Goal: Information Seeking & Learning: Understand process/instructions

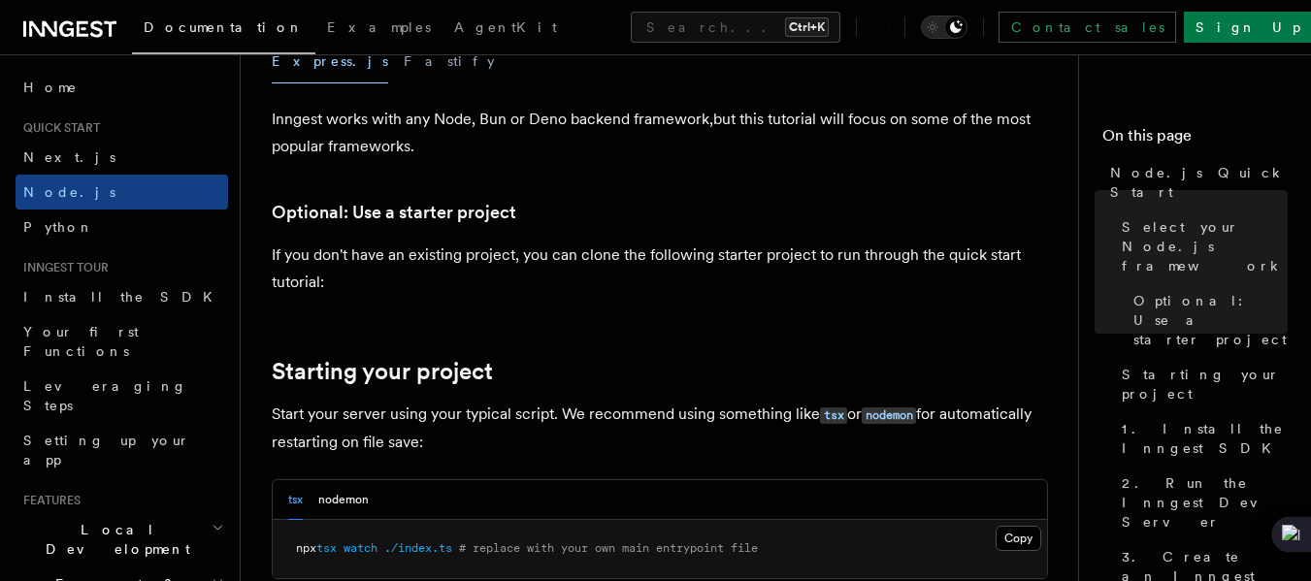
scroll to position [808, 0]
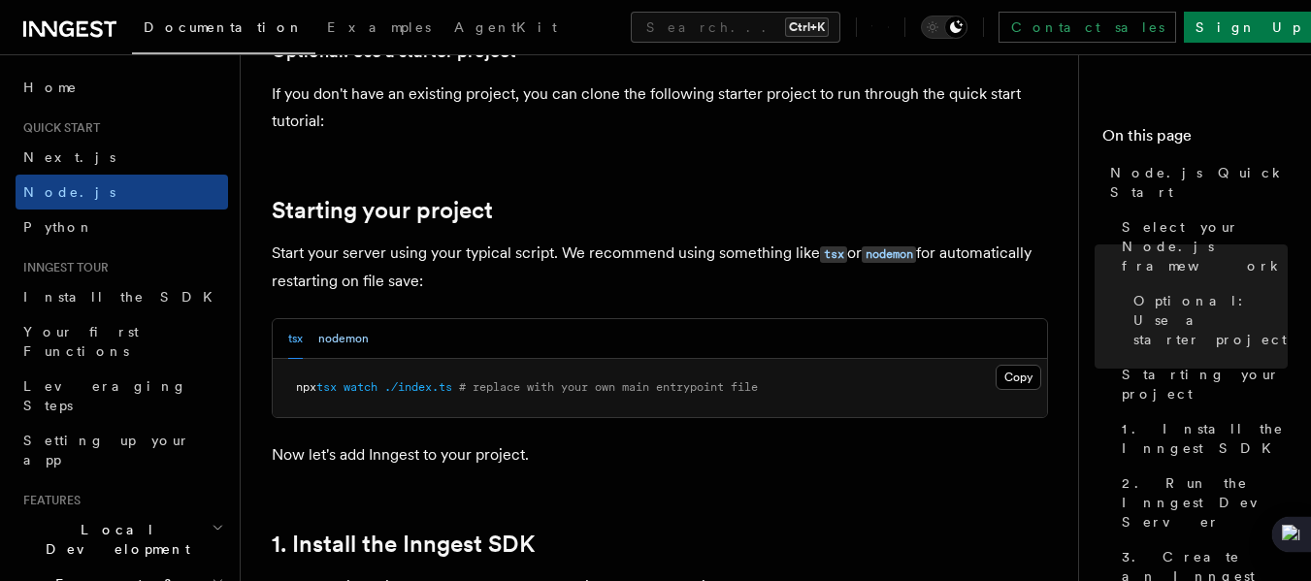
click at [355, 340] on button "nodemon" at bounding box center [343, 339] width 50 height 40
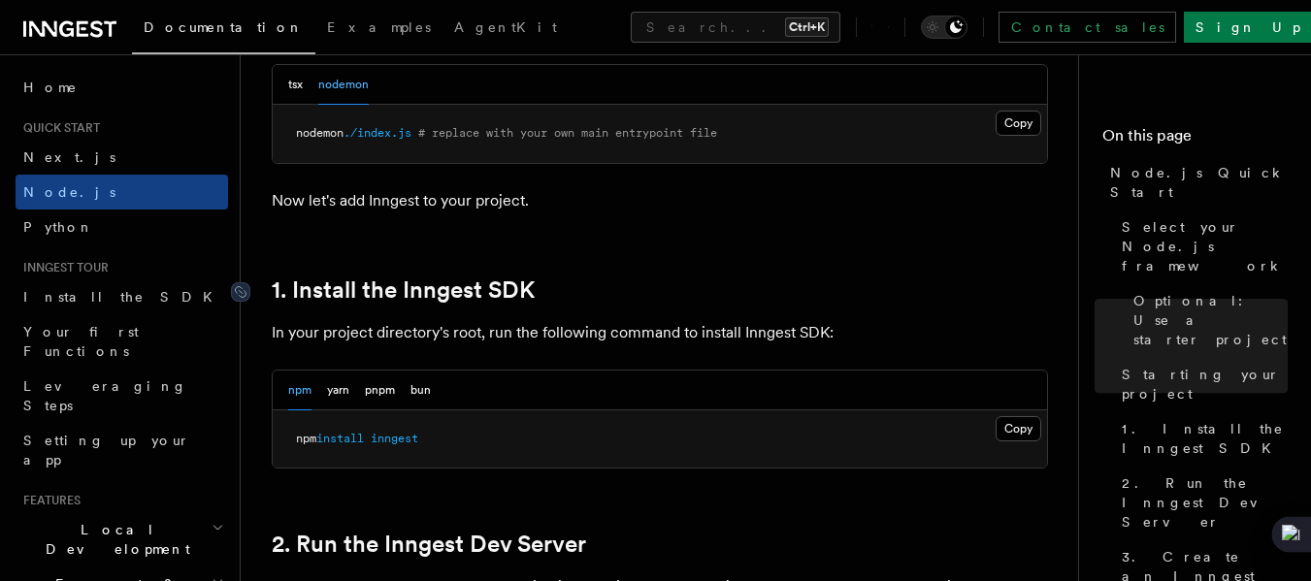
scroll to position [1132, 0]
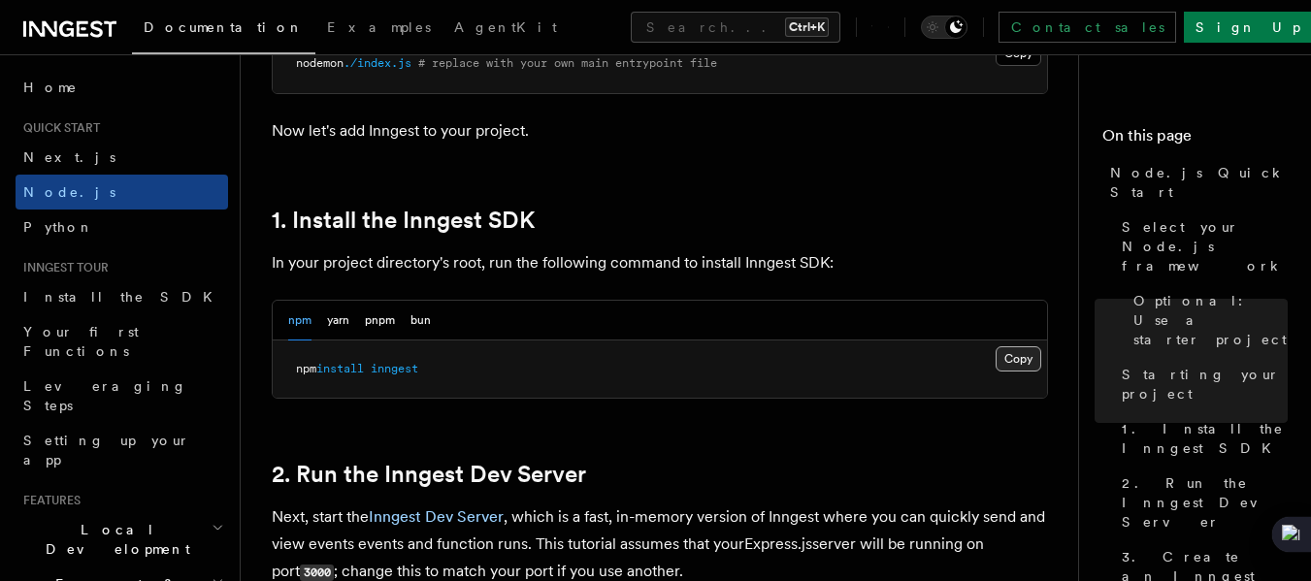
click at [1005, 362] on button "Copy Copied" at bounding box center [1018, 358] width 46 height 25
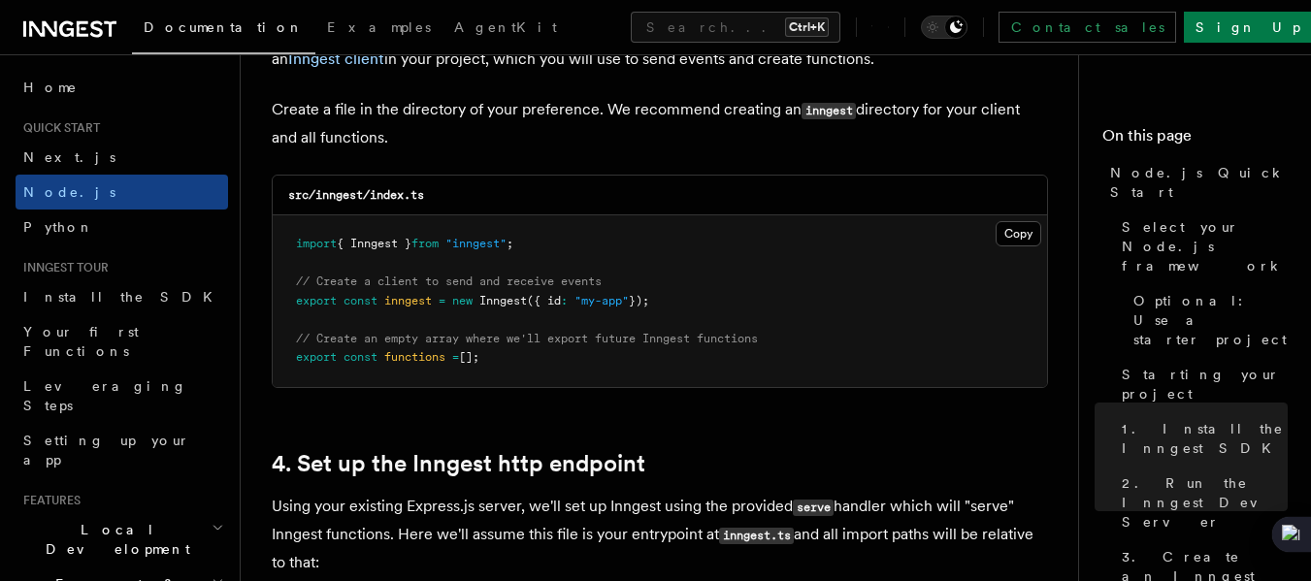
scroll to position [2588, 0]
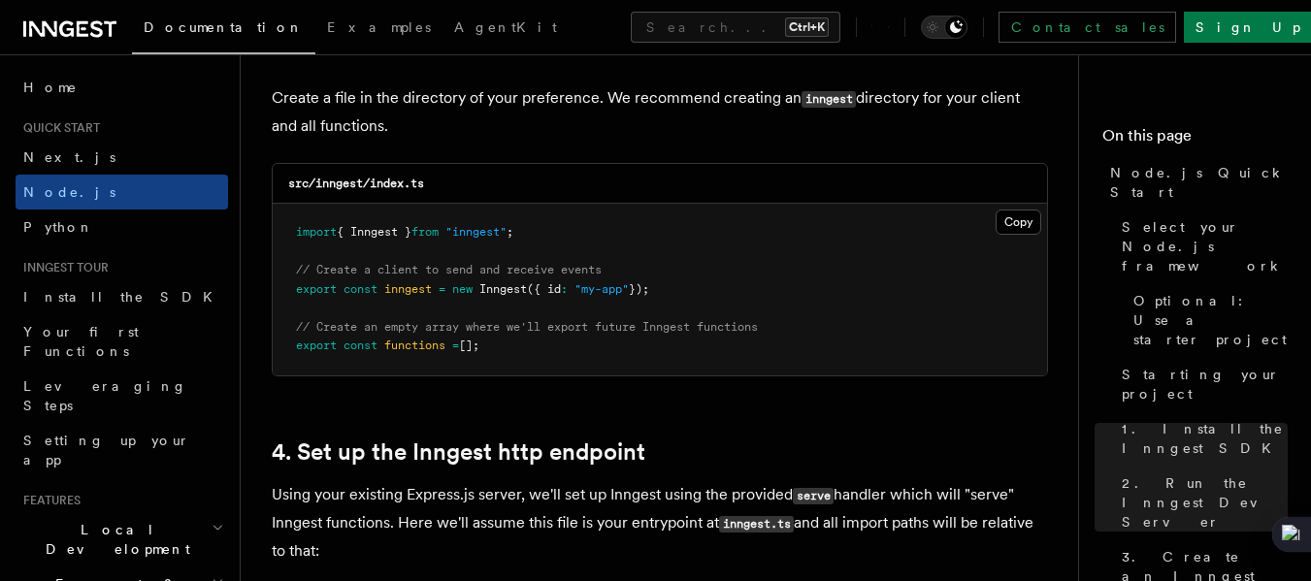
drag, startPoint x: 706, startPoint y: 287, endPoint x: 288, endPoint y: 283, distance: 418.2
click at [288, 283] on pre "import { Inngest } from "inngest" ; // Create a client to send and receive even…" at bounding box center [660, 290] width 774 height 172
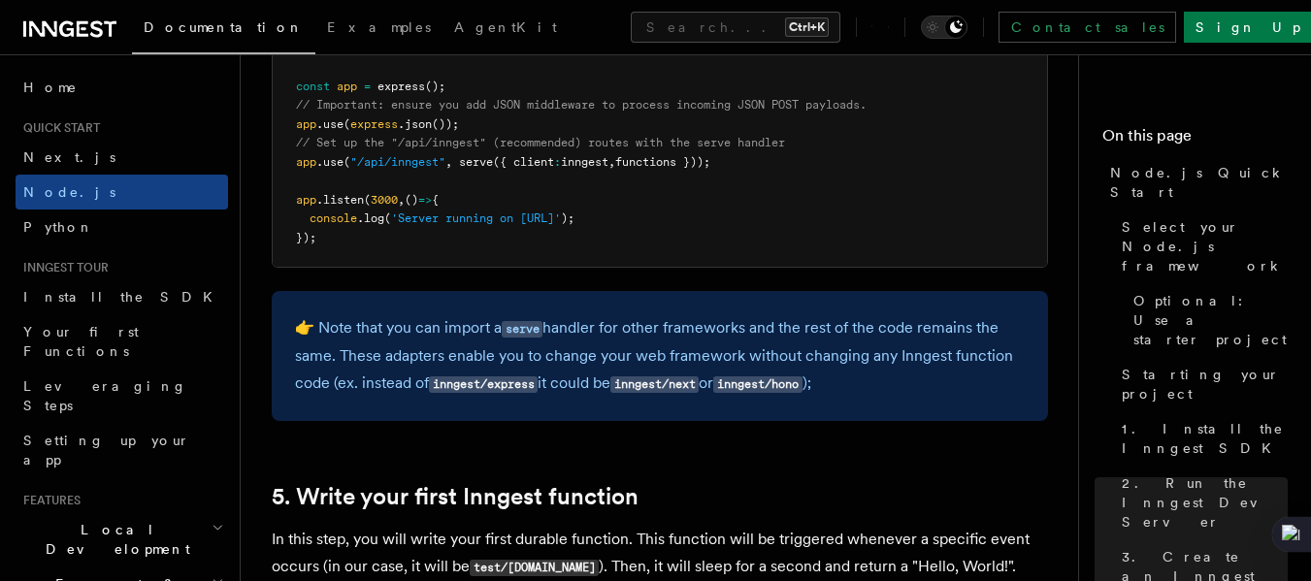
scroll to position [3073, 0]
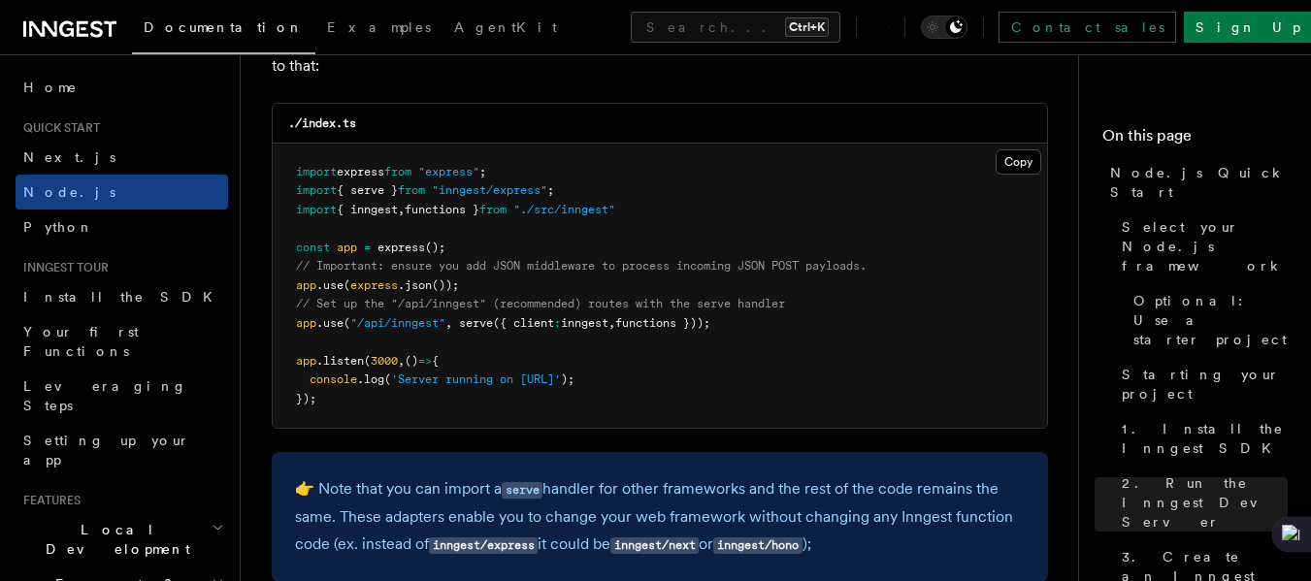
drag, startPoint x: 286, startPoint y: 323, endPoint x: 734, endPoint y: 328, distance: 448.3
click at [734, 328] on pre "import express from "express" ; import { serve } from "inngest/express" ; impor…" at bounding box center [660, 286] width 774 height 285
copy span "app .use ( "/api/inngest" , serve ({ client : inngest , functions }));"
click at [900, 297] on pre "import express from "express" ; import { serve } from "inngest/express" ; impor…" at bounding box center [660, 286] width 774 height 285
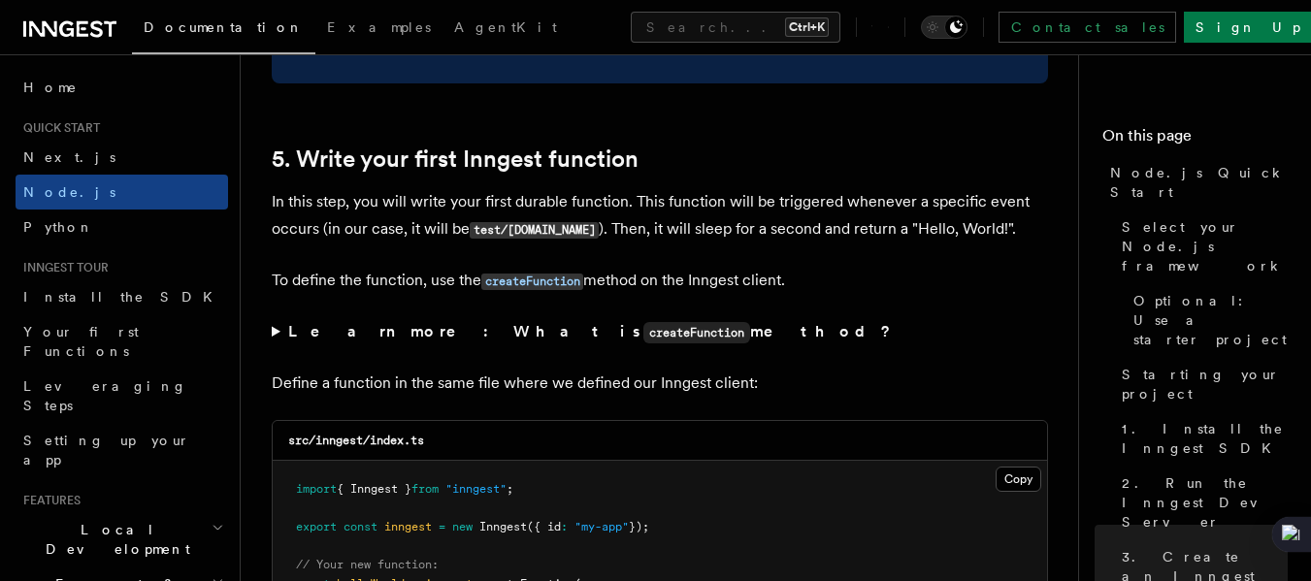
scroll to position [3396, 0]
